Goal: Navigation & Orientation: Understand site structure

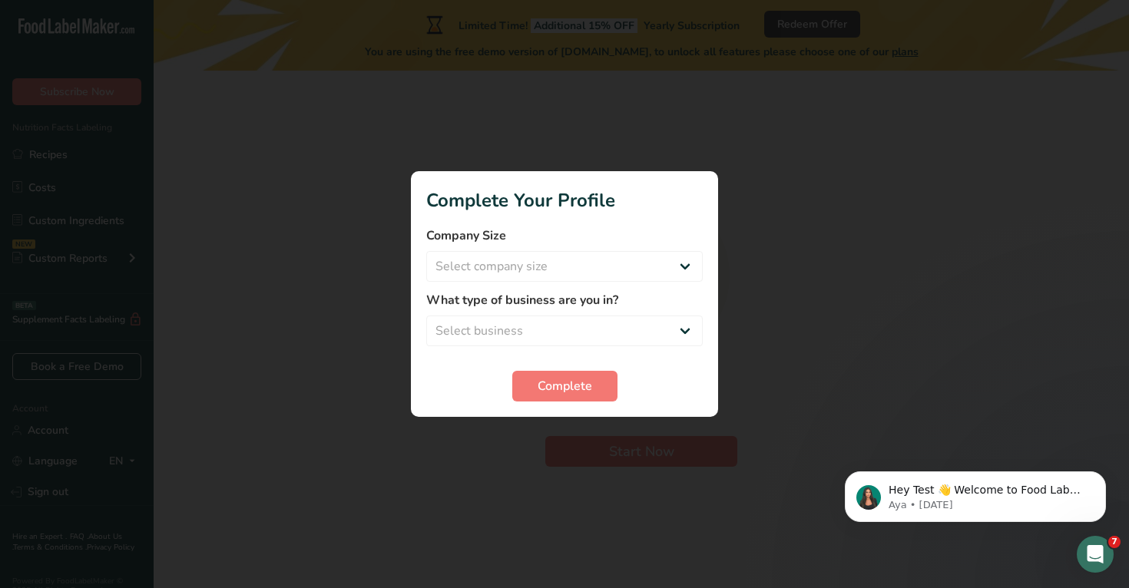
click at [317, 143] on div at bounding box center [564, 294] width 1129 height 588
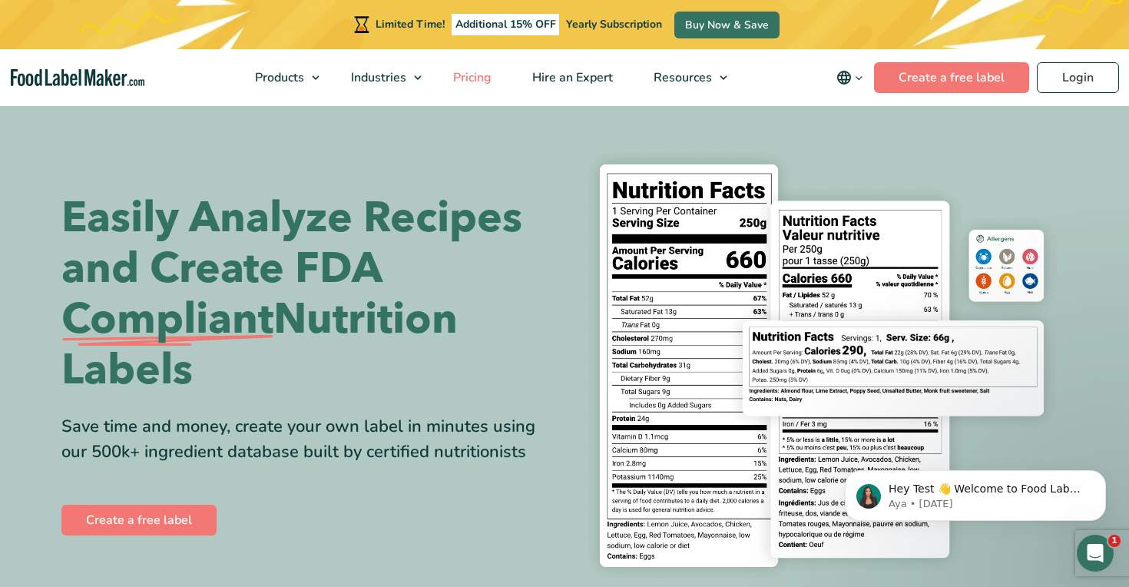
click at [463, 65] on link "Pricing" at bounding box center [470, 77] width 75 height 57
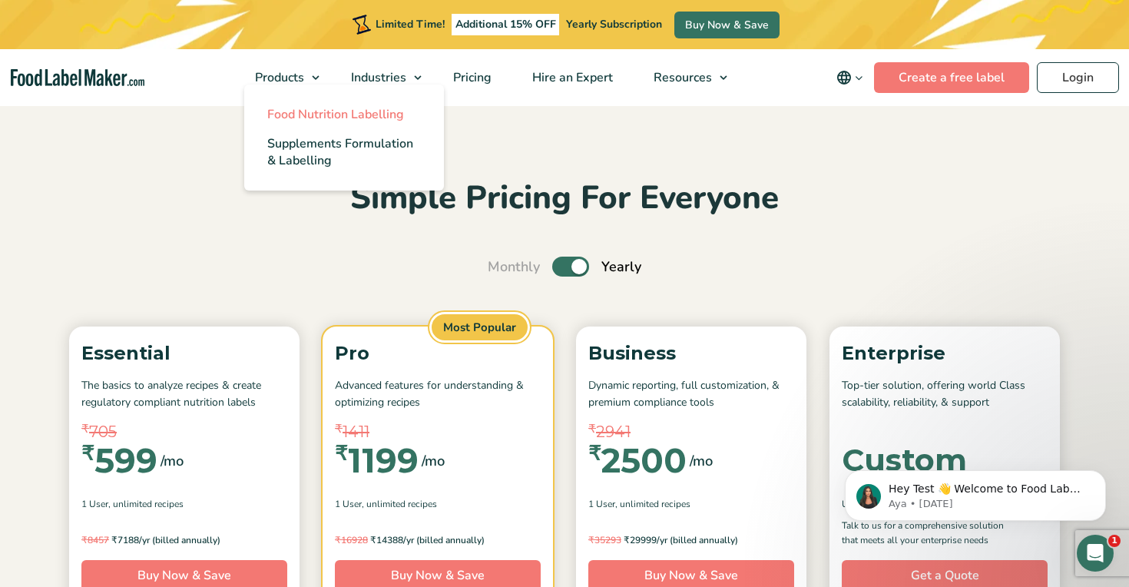
click at [315, 112] on span "Food Nutrition Labelling" at bounding box center [335, 114] width 137 height 17
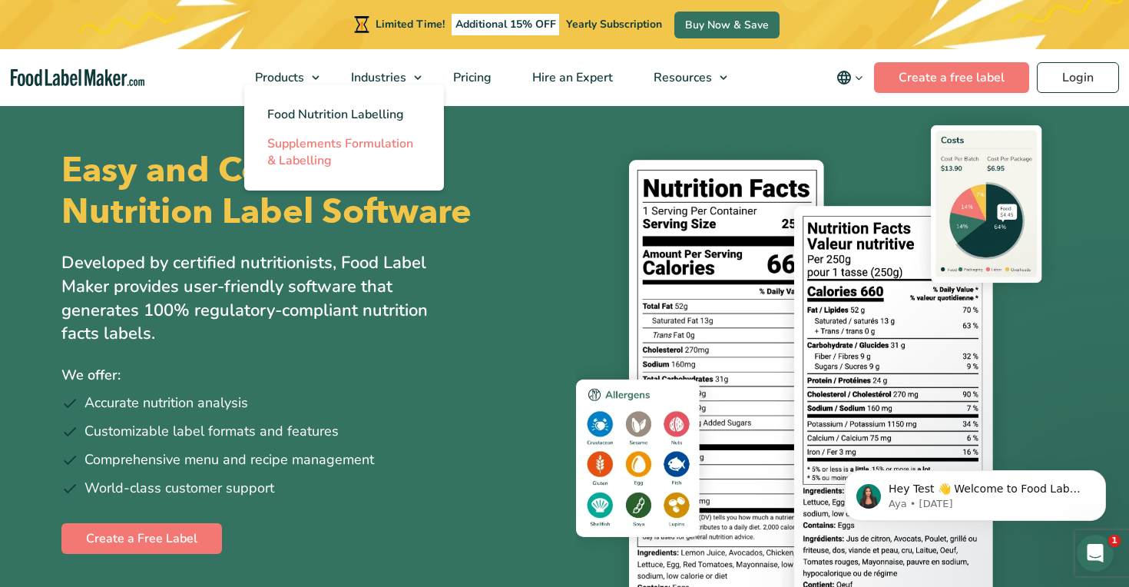
click at [310, 144] on span "Supplements Formulation & Labelling" at bounding box center [340, 152] width 146 height 34
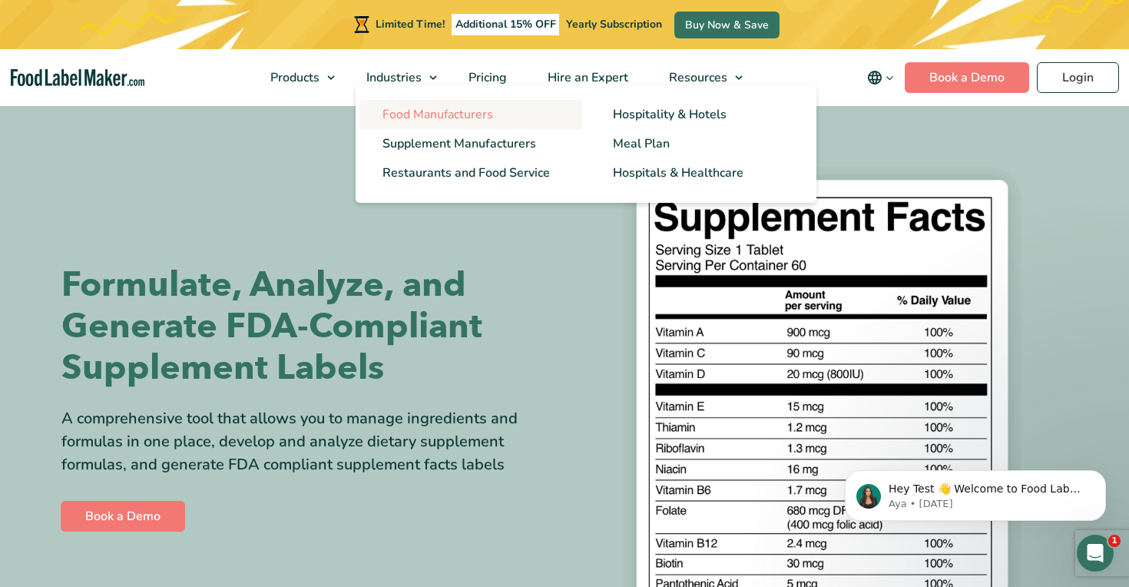
click at [488, 103] on link "Food Manufacturers" at bounding box center [470, 114] width 223 height 29
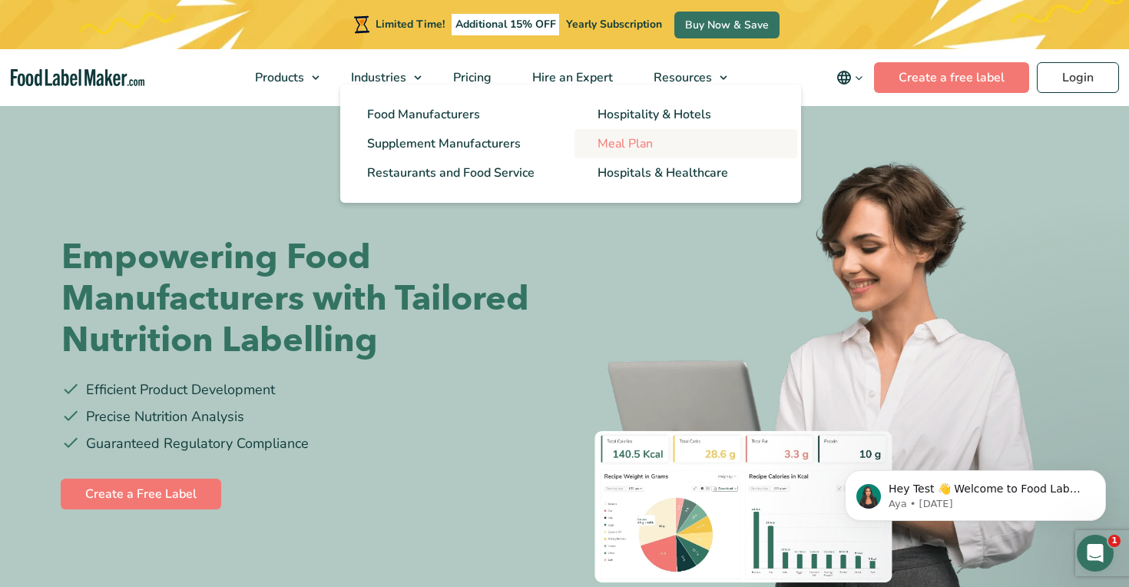
click at [623, 140] on span "Meal Plan" at bounding box center [624, 143] width 55 height 17
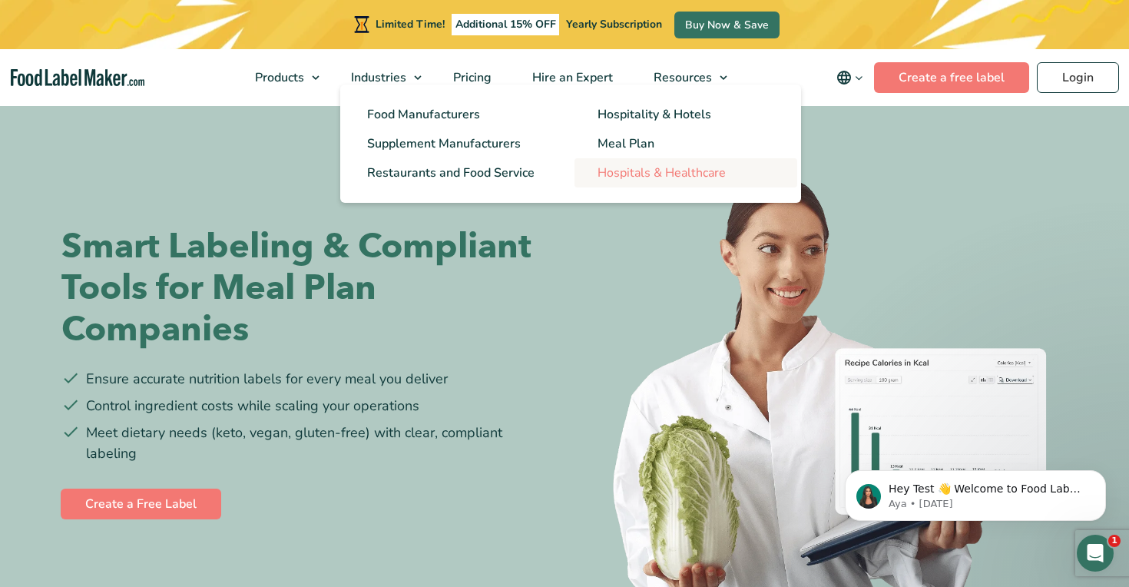
click at [633, 166] on span "Hospitals & Healthcare" at bounding box center [661, 172] width 128 height 17
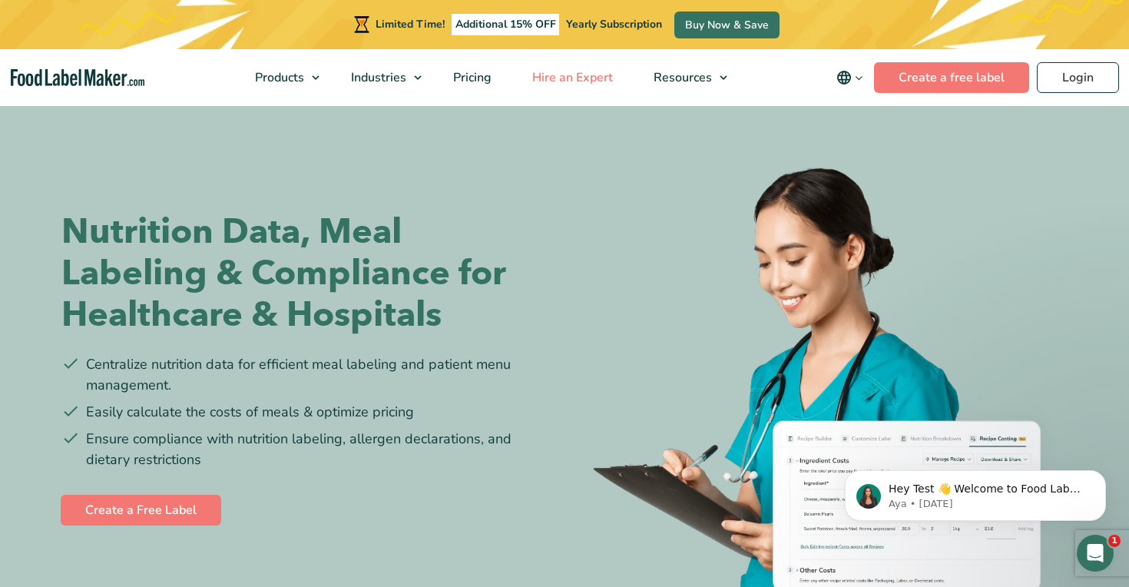
click at [542, 70] on span "Hire an Expert" at bounding box center [570, 77] width 87 height 17
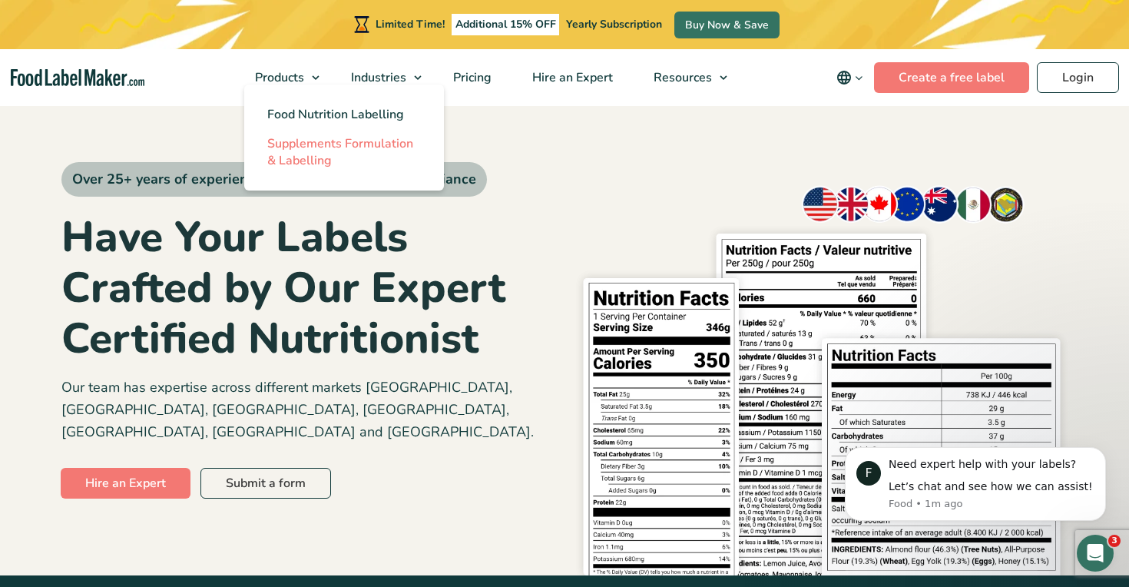
click at [329, 143] on span "Supplements Formulation & Labelling" at bounding box center [340, 152] width 146 height 34
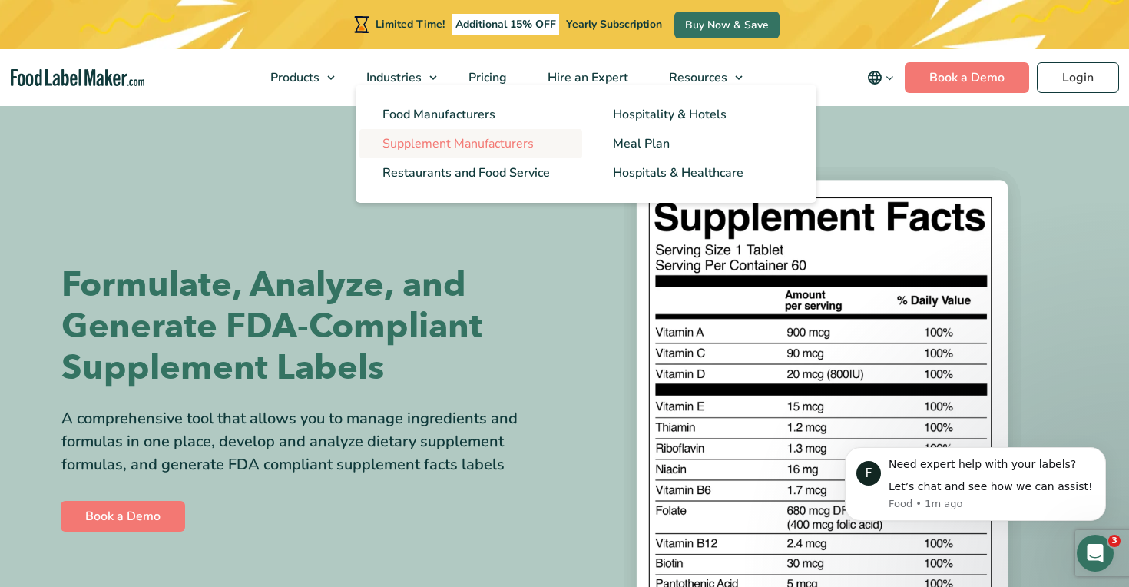
click at [490, 142] on span "Supplement Manufacturers" at bounding box center [457, 143] width 151 height 17
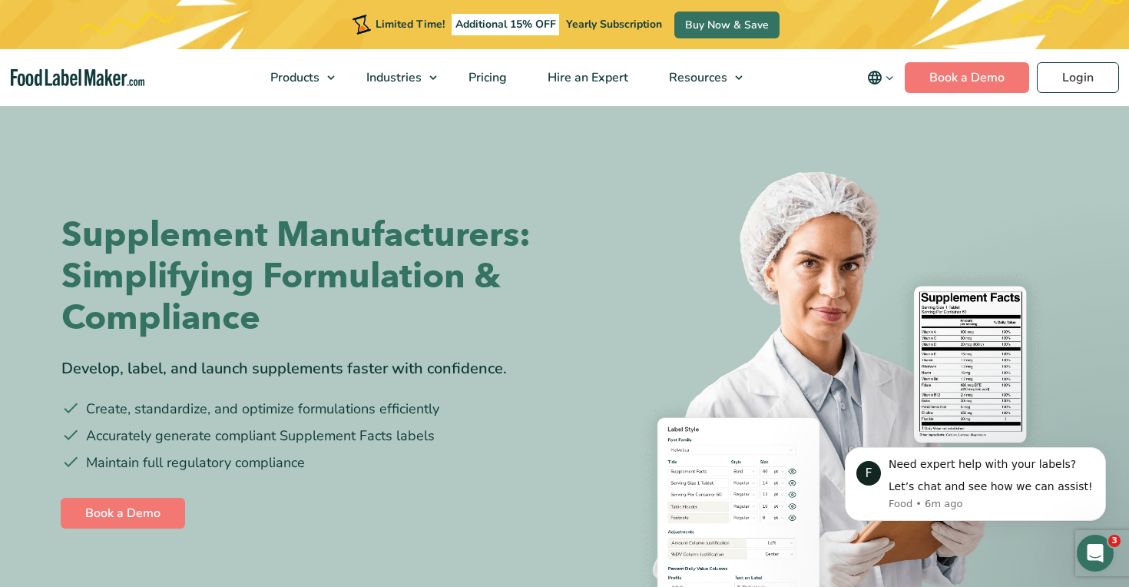
click at [82, 65] on nav "Products Food Nutrition Labelling Supplements Formulation & Labelling Industrie…" at bounding box center [564, 77] width 1129 height 57
click at [83, 71] on img "main navigation" at bounding box center [78, 78] width 134 height 18
